Goal: Information Seeking & Learning: Find specific fact

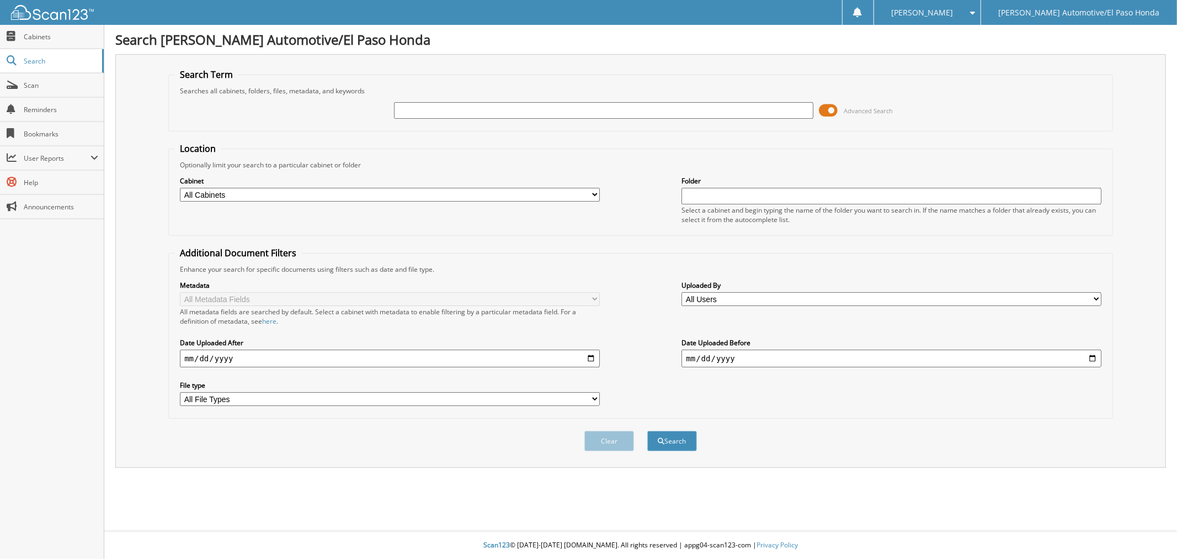
click at [433, 105] on input "text" at bounding box center [604, 110] width 420 height 17
type input "[PERSON_NAME]"
click at [670, 431] on button "Search" at bounding box center [673, 441] width 50 height 20
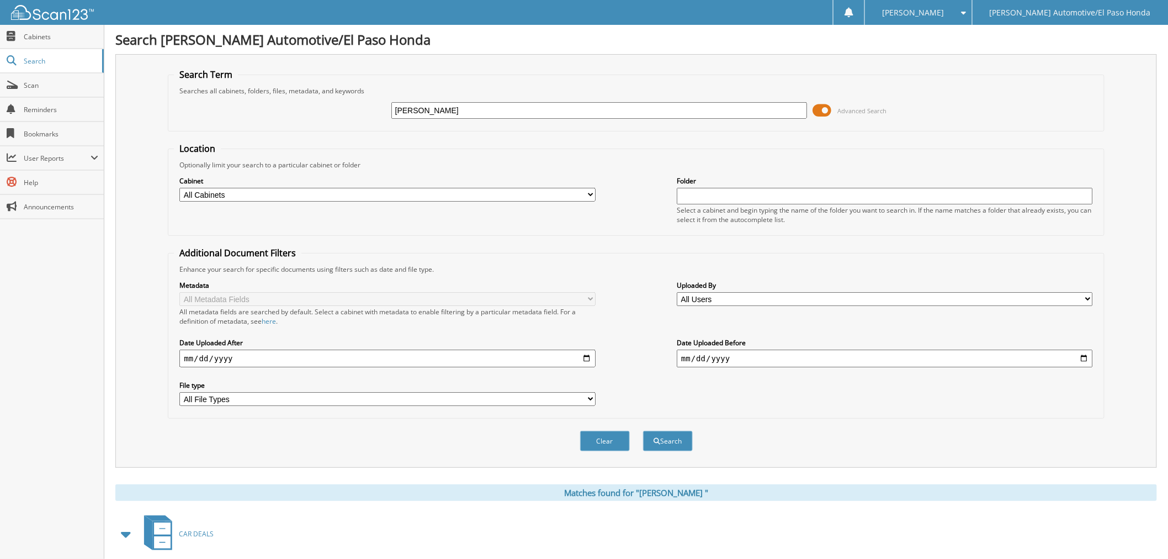
click at [480, 105] on input "[PERSON_NAME]" at bounding box center [599, 110] width 416 height 17
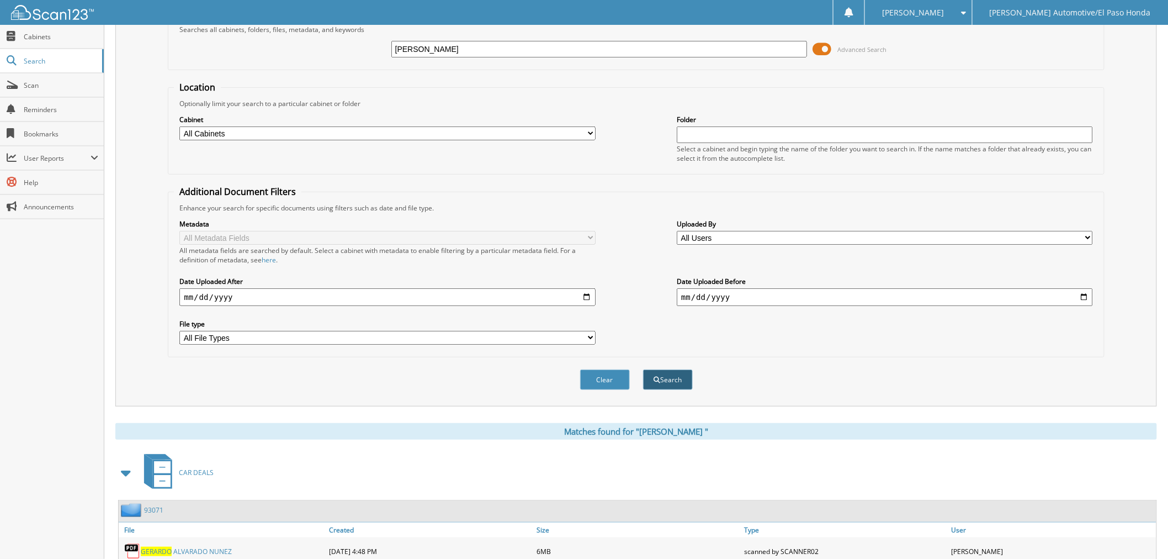
type input "[PERSON_NAME]"
click at [660, 369] on button "Search" at bounding box center [668, 379] width 50 height 20
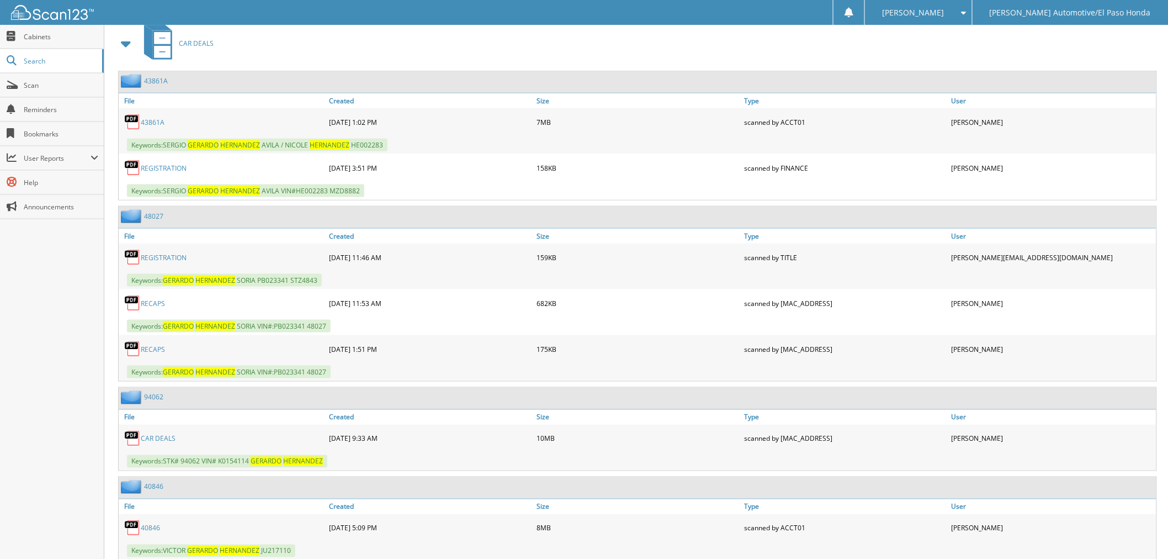
scroll to position [552, 0]
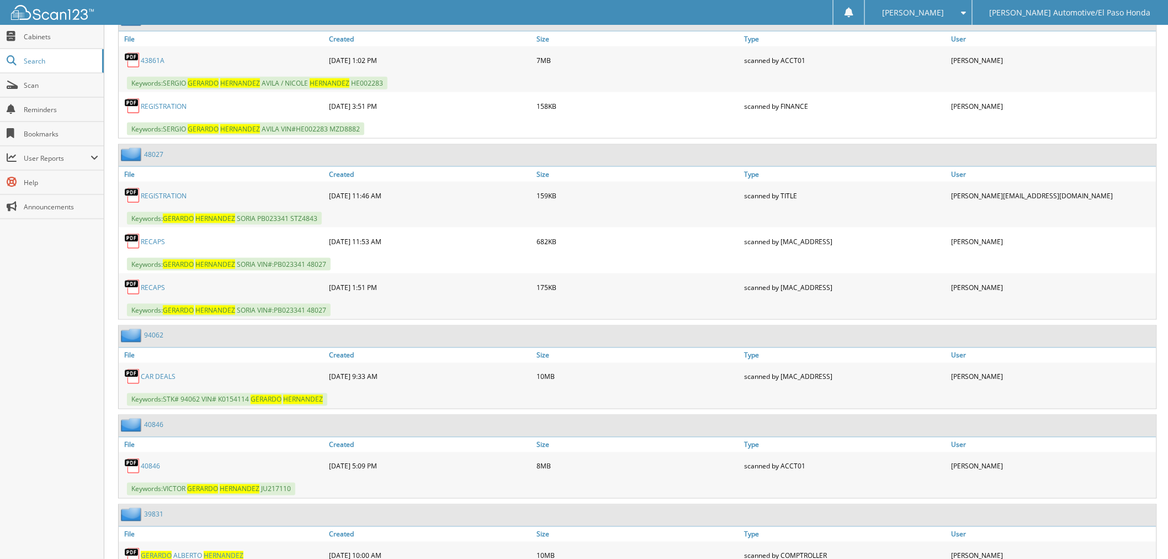
click at [162, 372] on link "C A R D E A L S" at bounding box center [158, 376] width 35 height 9
